Goal: Task Accomplishment & Management: Manage account settings

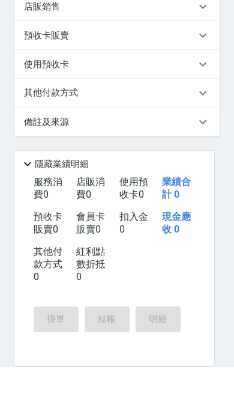
scroll to position [333, 0]
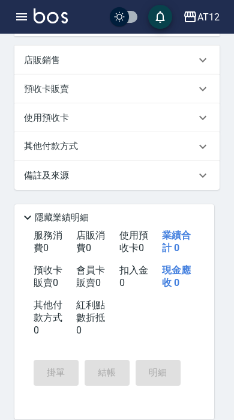
click at [16, 15] on icon "button" at bounding box center [21, 17] width 14 height 14
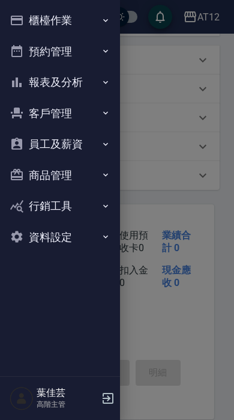
click at [67, 26] on button "櫃檯作業" at bounding box center [60, 20] width 110 height 31
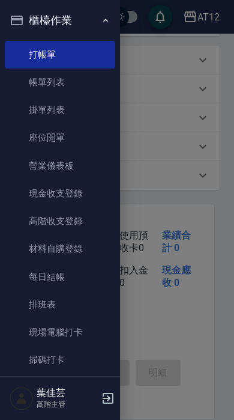
click at [80, 331] on link "現場電腦打卡" at bounding box center [60, 332] width 110 height 28
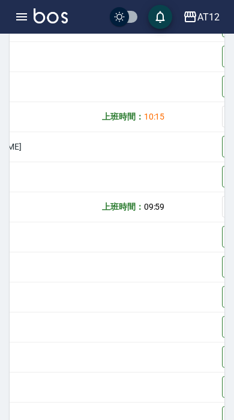
scroll to position [0, 197]
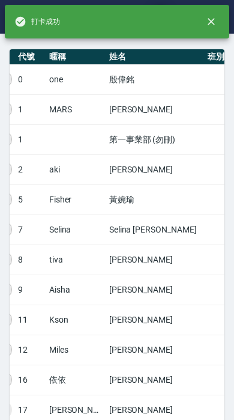
scroll to position [206, 0]
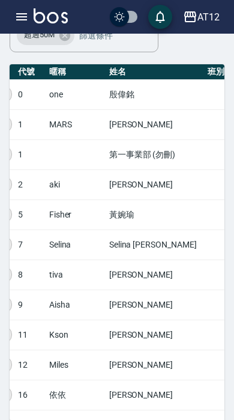
click at [19, 11] on icon "button" at bounding box center [21, 17] width 14 height 14
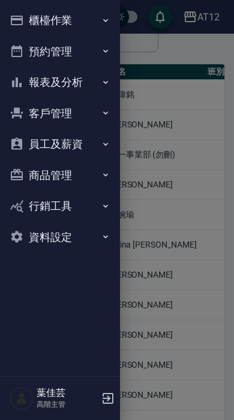
click at [93, 142] on button "員工及薪資" at bounding box center [60, 143] width 110 height 31
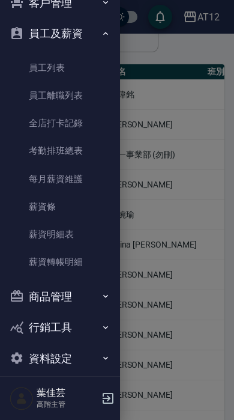
scroll to position [113, 0]
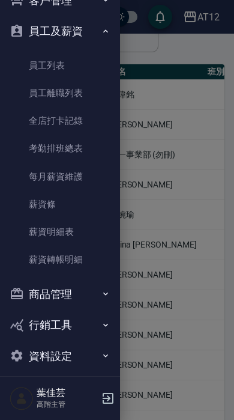
click at [87, 295] on button "商品管理" at bounding box center [60, 294] width 110 height 31
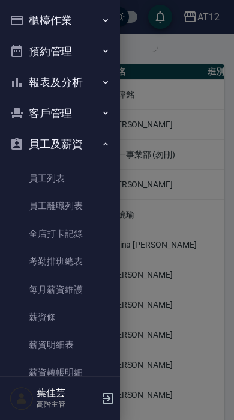
scroll to position [0, 0]
click at [85, 111] on button "客戶管理" at bounding box center [60, 113] width 110 height 31
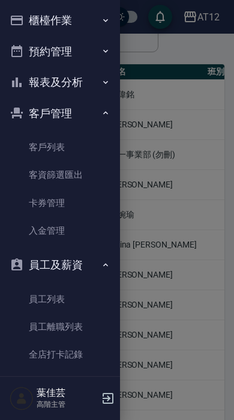
click at [83, 80] on button "報表及分析" at bounding box center [60, 82] width 110 height 31
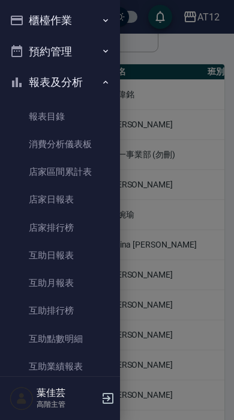
click at [79, 46] on button "預約管理" at bounding box center [60, 51] width 110 height 31
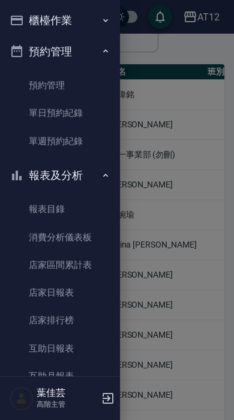
click at [73, 18] on button "櫃檯作業" at bounding box center [60, 20] width 110 height 31
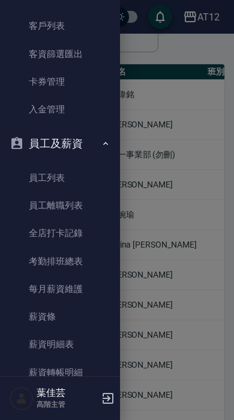
scroll to position [1748, 0]
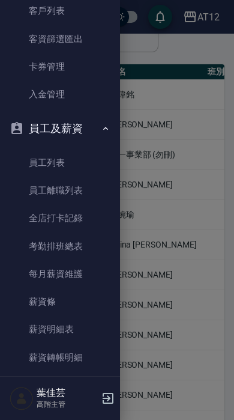
click at [82, 210] on link "全店打卡記錄" at bounding box center [60, 218] width 110 height 28
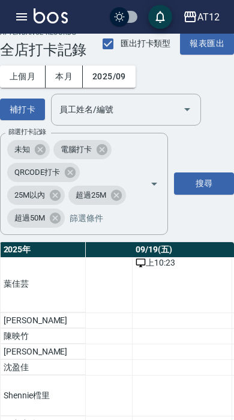
scroll to position [405, 1892]
click at [129, 269] on div "上 10:23" at bounding box center [175, 262] width 93 height 13
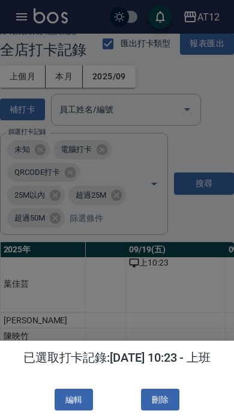
click at [78, 399] on button "編輯" at bounding box center [74, 399] width 38 height 22
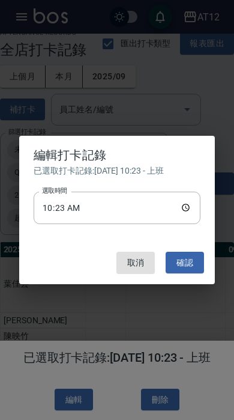
click at [134, 210] on input "10:23" at bounding box center [117, 208] width 167 height 32
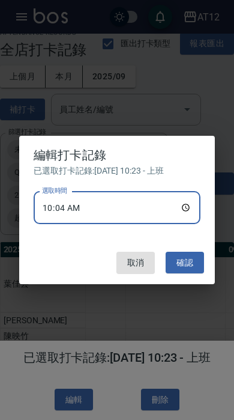
type input "10:05"
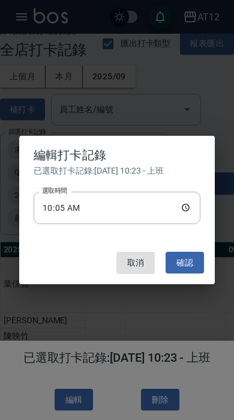
click at [190, 259] on button "確認" at bounding box center [185, 263] width 38 height 22
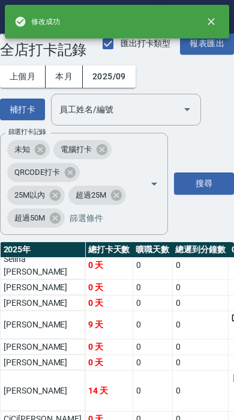
scroll to position [137, 0]
